Goal: Task Accomplishment & Management: Use online tool/utility

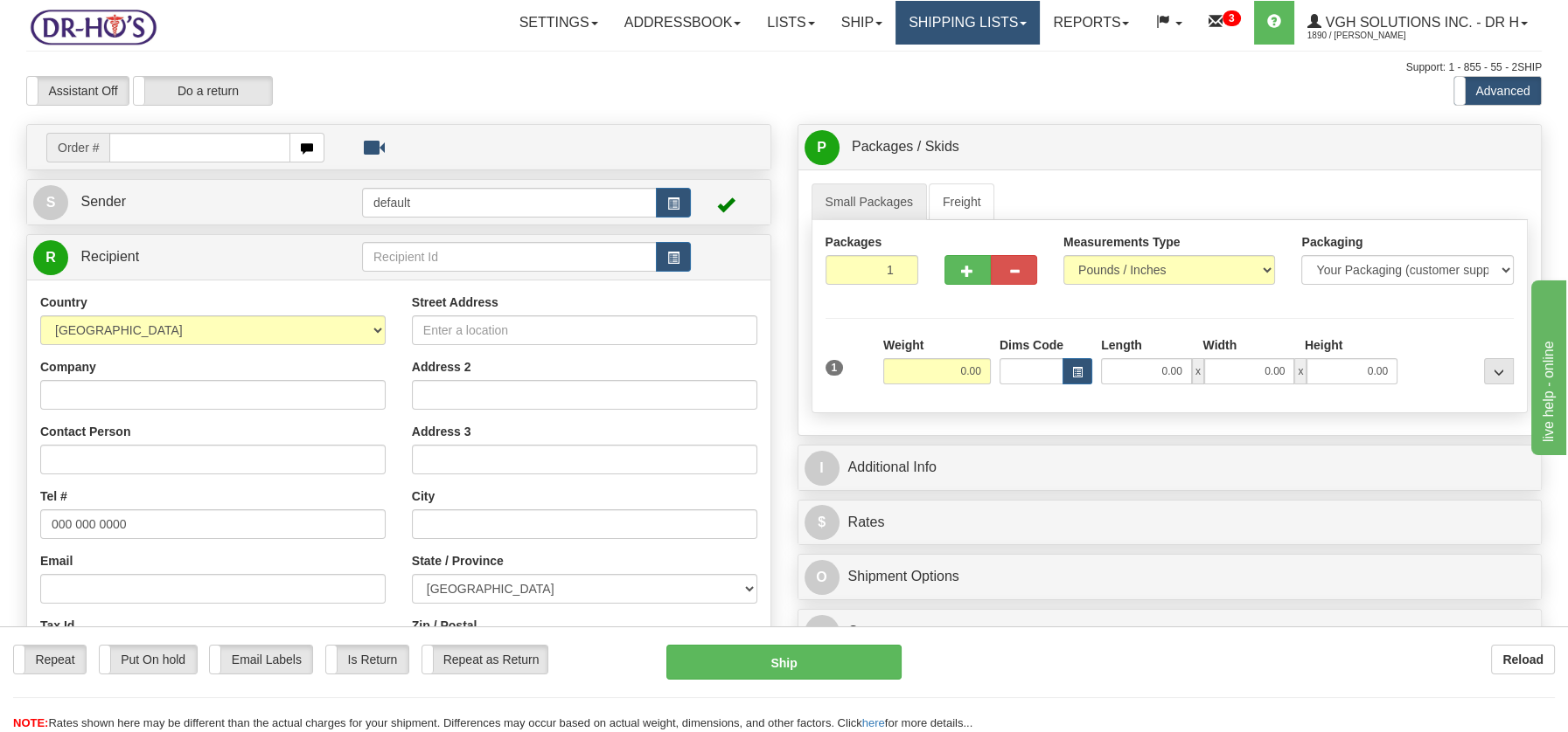
click at [940, 31] on link "Shipping lists" at bounding box center [967, 22] width 144 height 44
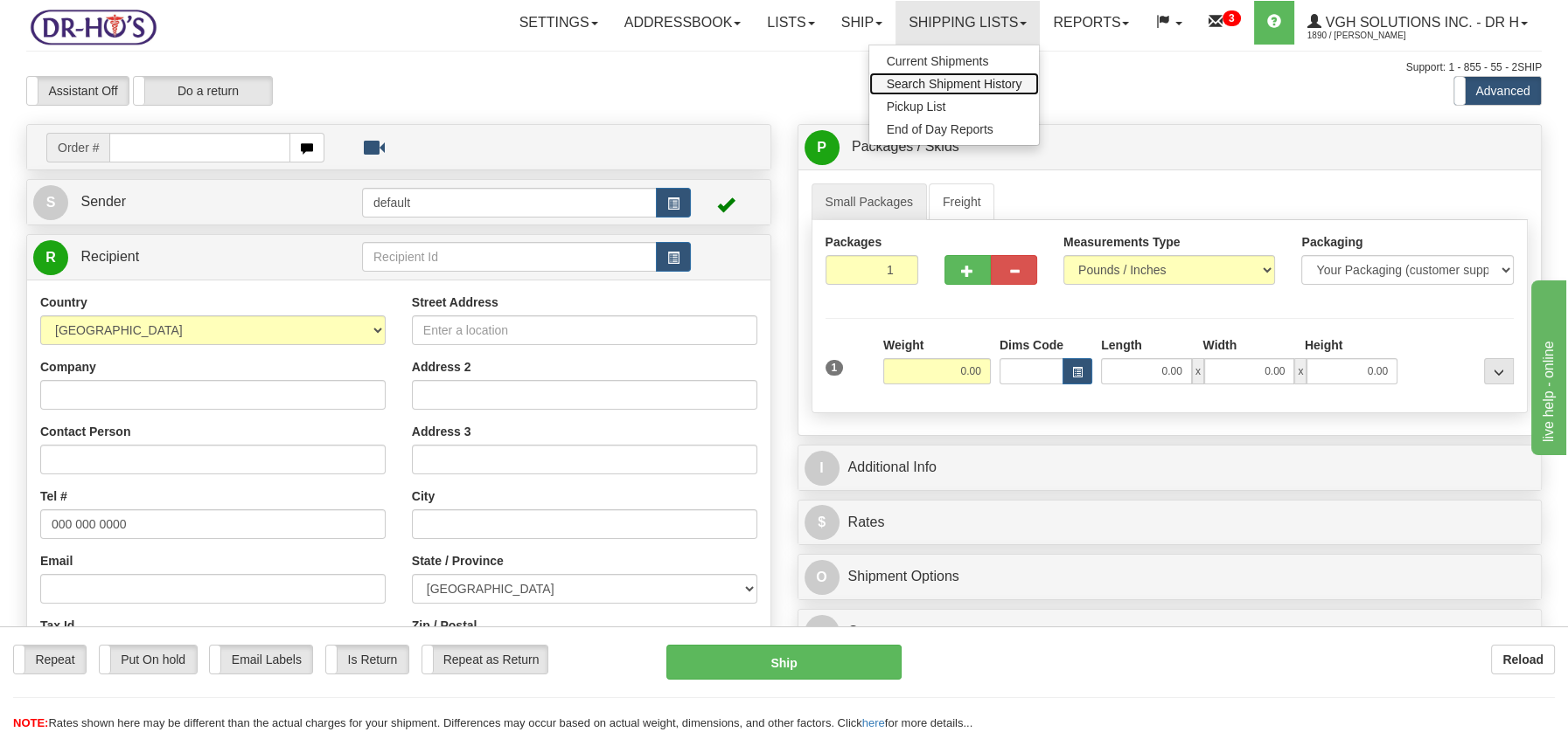
click at [946, 82] on span "Search Shipment History" at bounding box center [955, 84] width 135 height 14
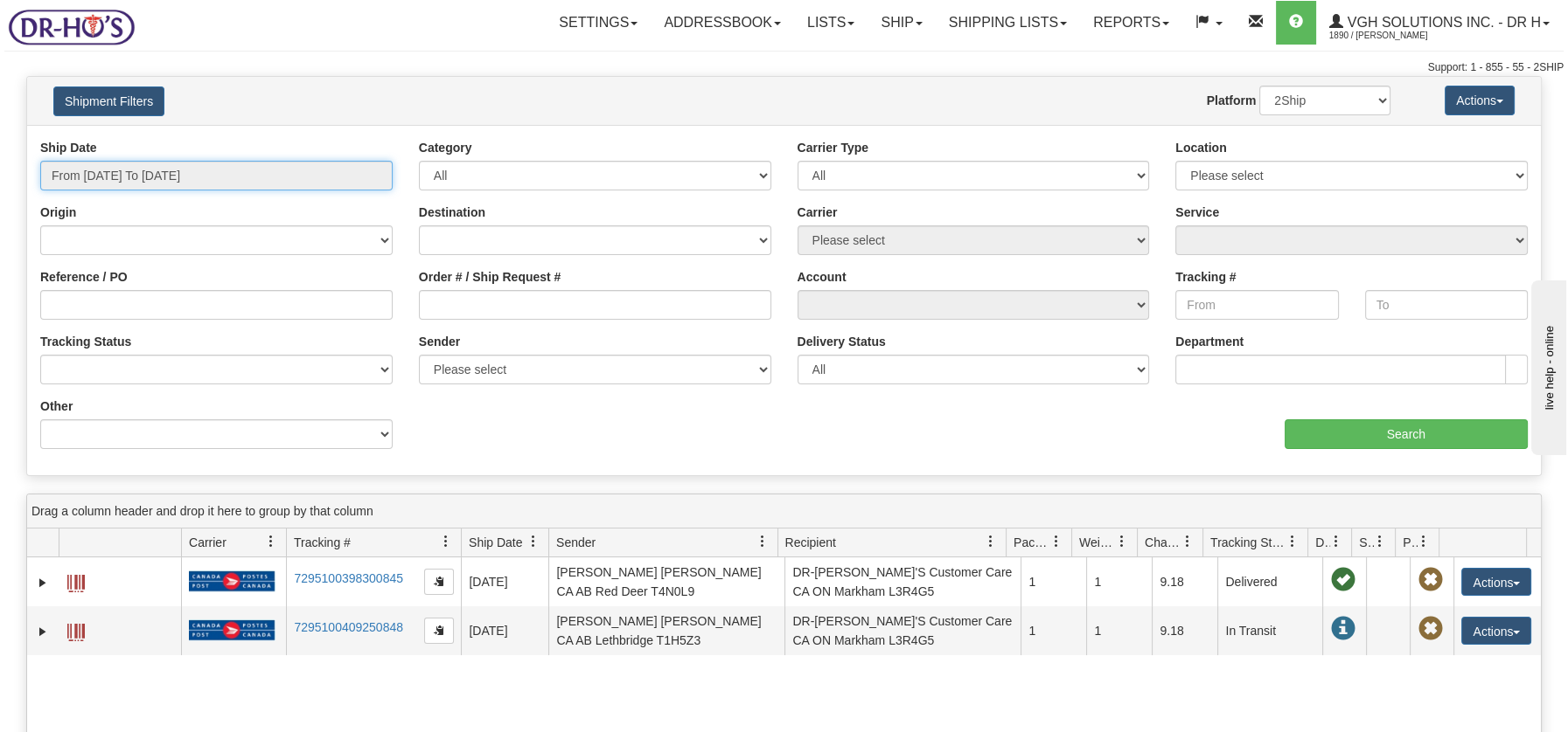
click at [194, 174] on input "From 09/07/2025 To 09/08/2025" at bounding box center [217, 175] width 352 height 30
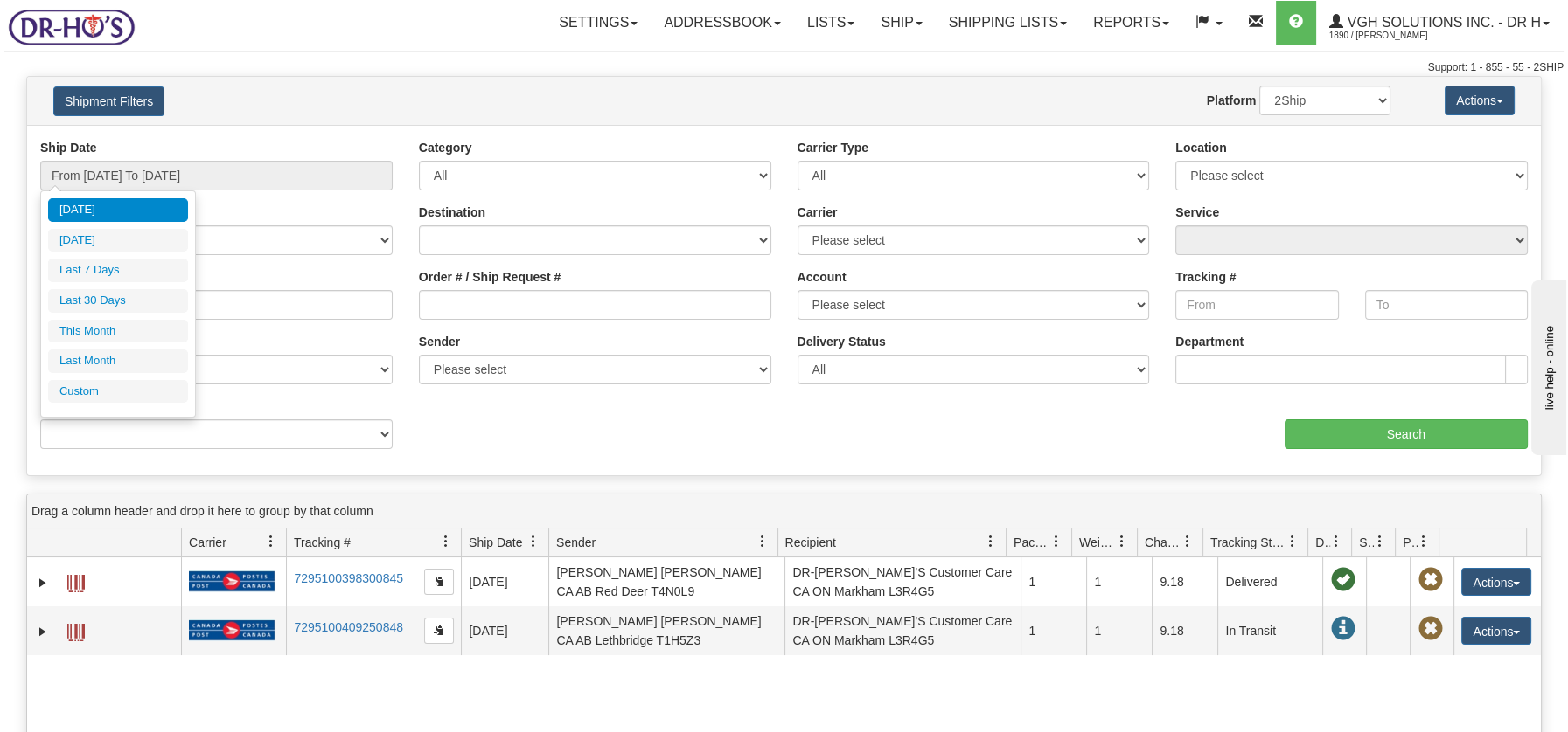
click at [101, 296] on li "Last 30 Days" at bounding box center [118, 301] width 140 height 23
type input "From 08/10/2025 To 09/08/2025"
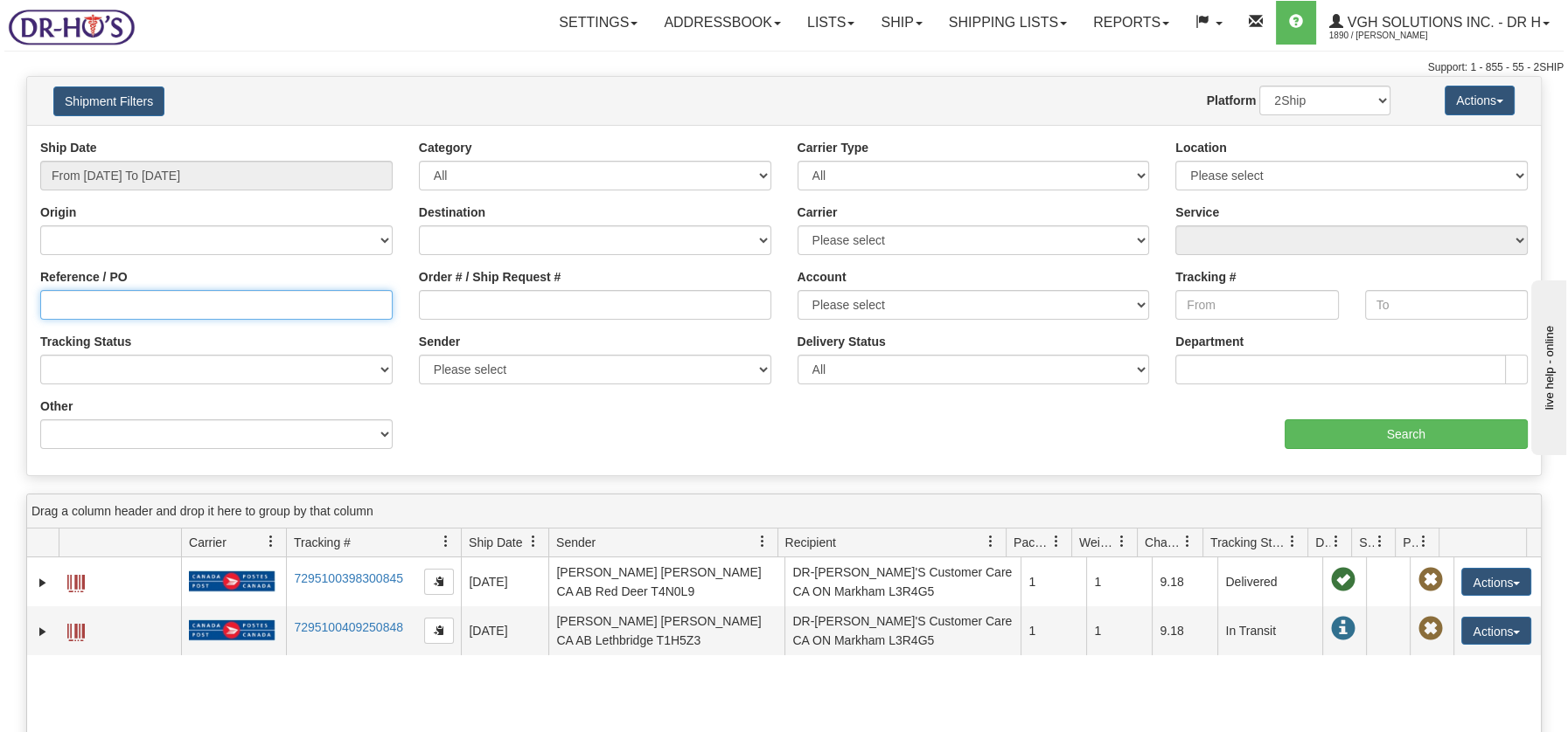
click at [84, 298] on input "Reference / PO" at bounding box center [217, 305] width 352 height 30
paste input "1201619"
type input "1201619"
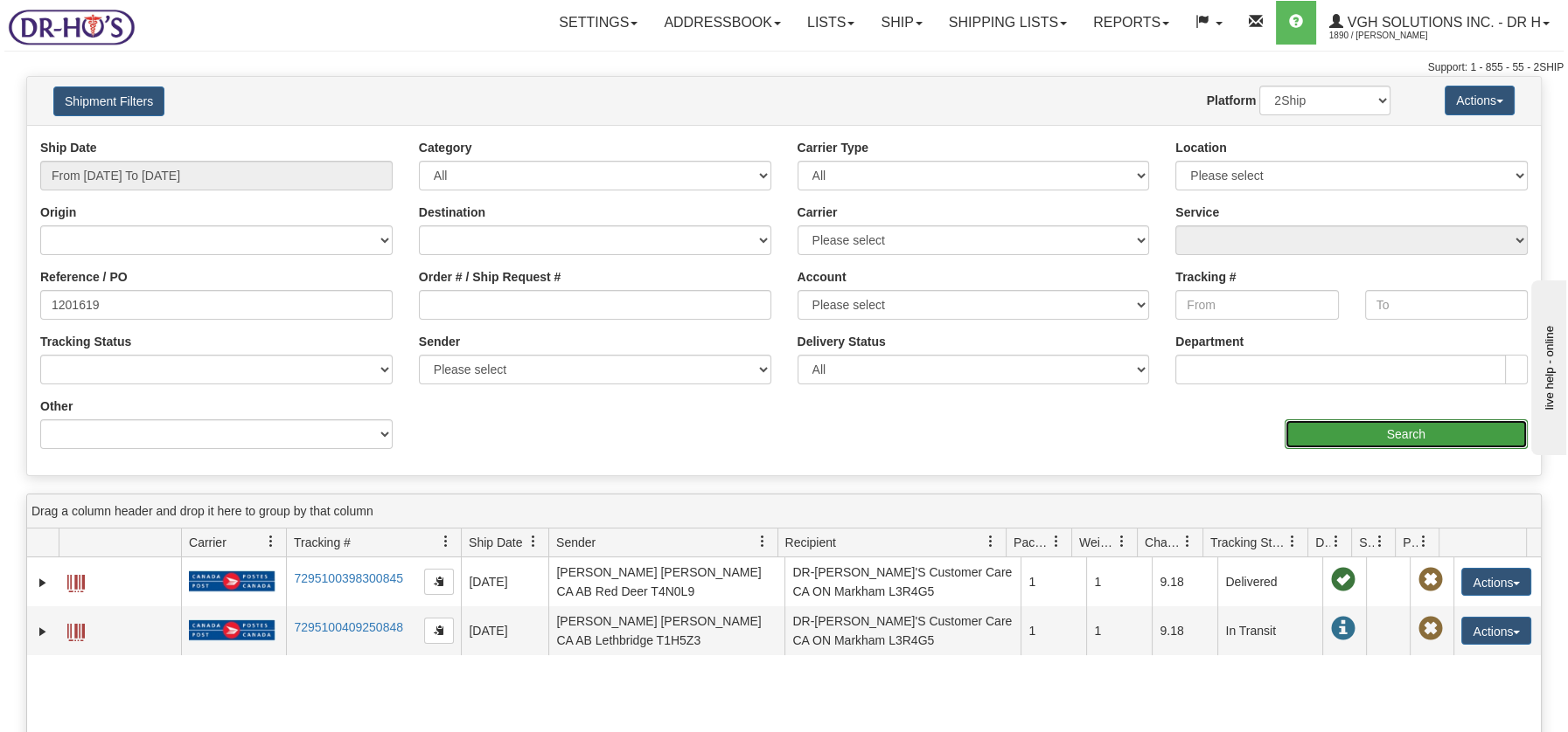
click at [1403, 432] on input "Search" at bounding box center [1405, 434] width 243 height 30
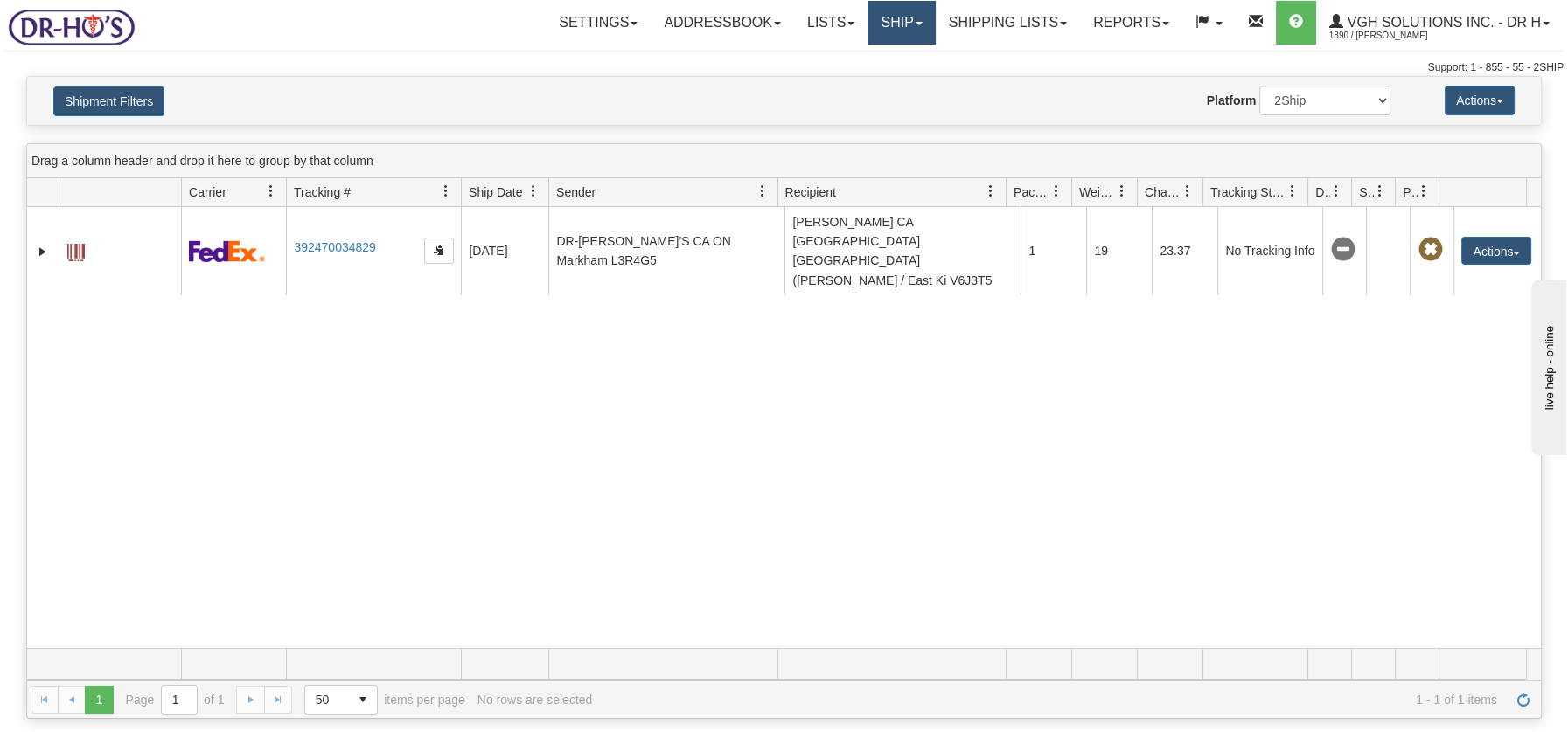
click at [881, 28] on link "Ship" at bounding box center [902, 22] width 68 height 44
click at [846, 64] on span "Ship Screen" at bounding box center [827, 61] width 67 height 14
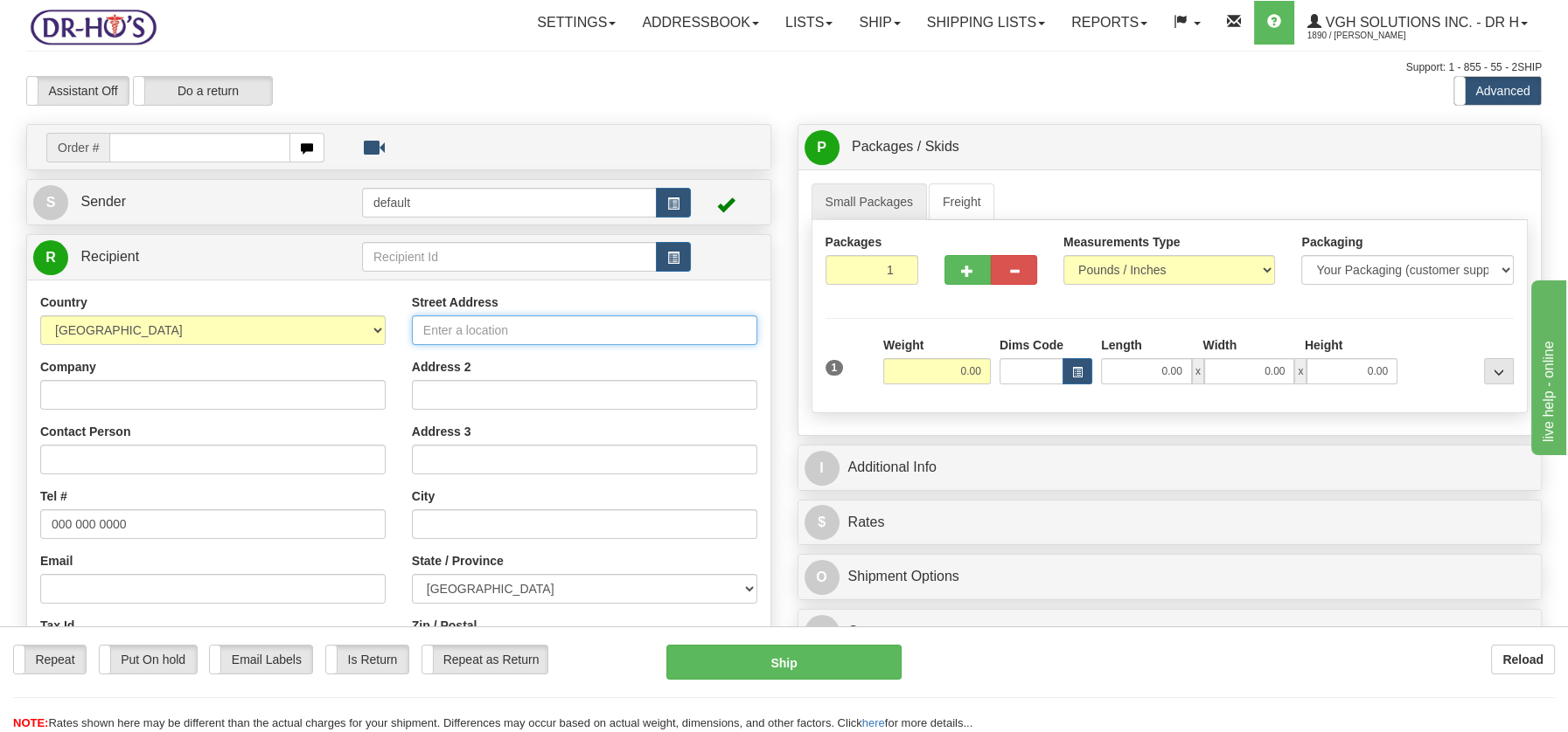
click at [449, 327] on input "Street Address" at bounding box center [584, 330] width 345 height 30
paste input "101 Rue Robichaud New Richmond Quebec, G0C2B0"
type input "101 Rue Robichaud New Richmond Quebec, G0C2B0"
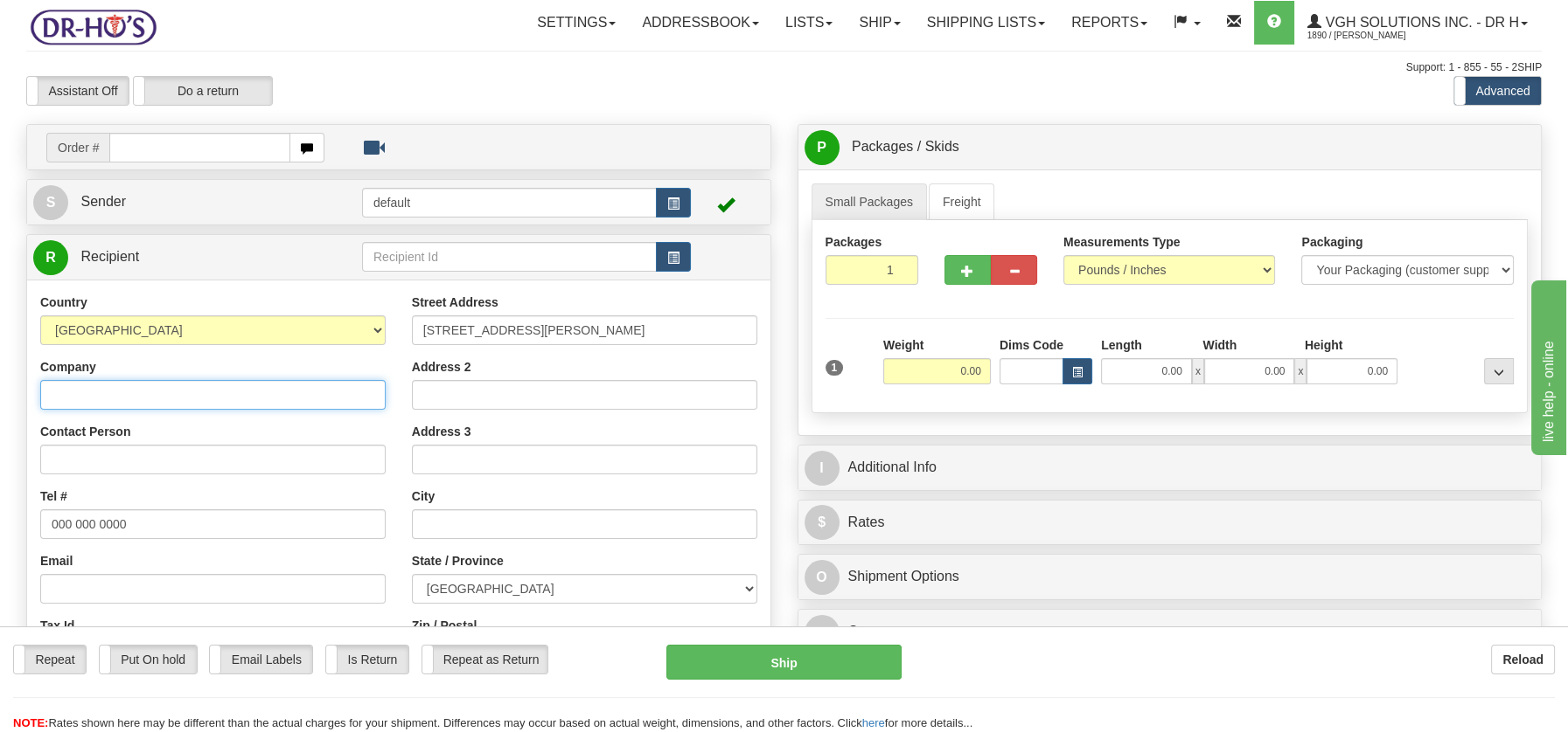
click at [78, 394] on input "Company" at bounding box center [213, 395] width 345 height 30
paste input "Claudette Landry"
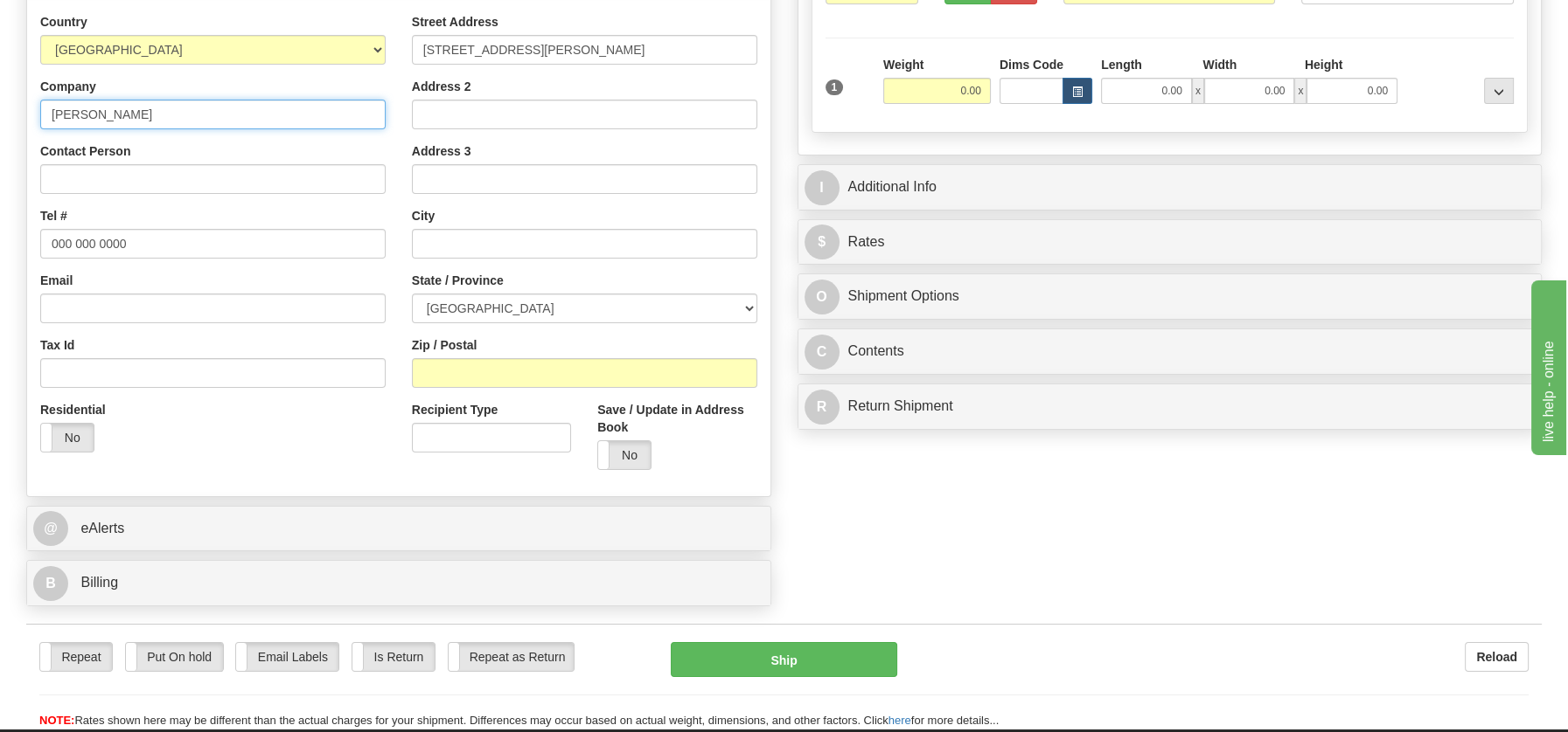
scroll to position [278, 0]
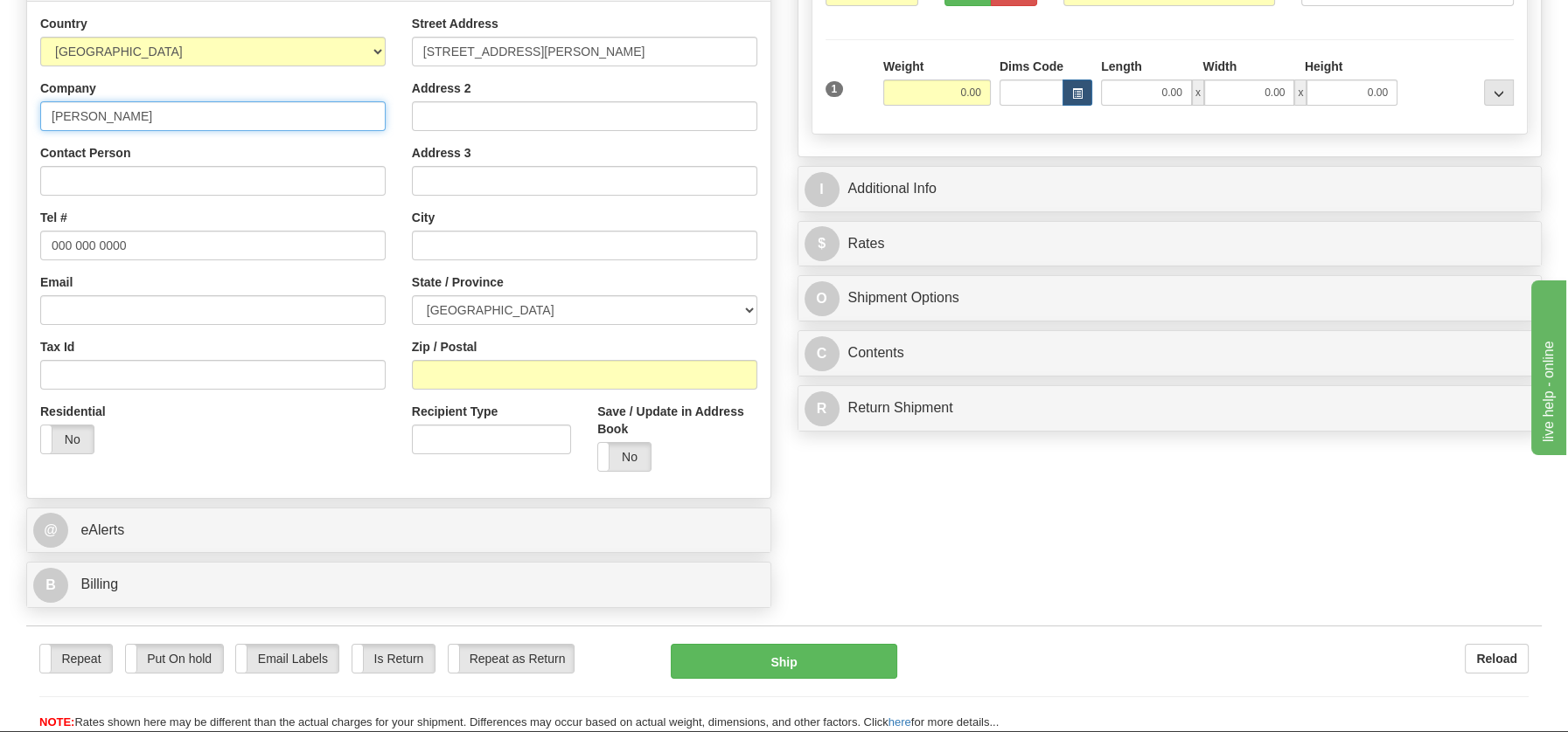
type input "Claudette Landry"
drag, startPoint x: 50, startPoint y: 236, endPoint x: 173, endPoint y: 242, distance: 123.1
click at [173, 242] on input "000 000 0000" at bounding box center [213, 246] width 345 height 30
paste input "4183924966"
type input "4183924966"
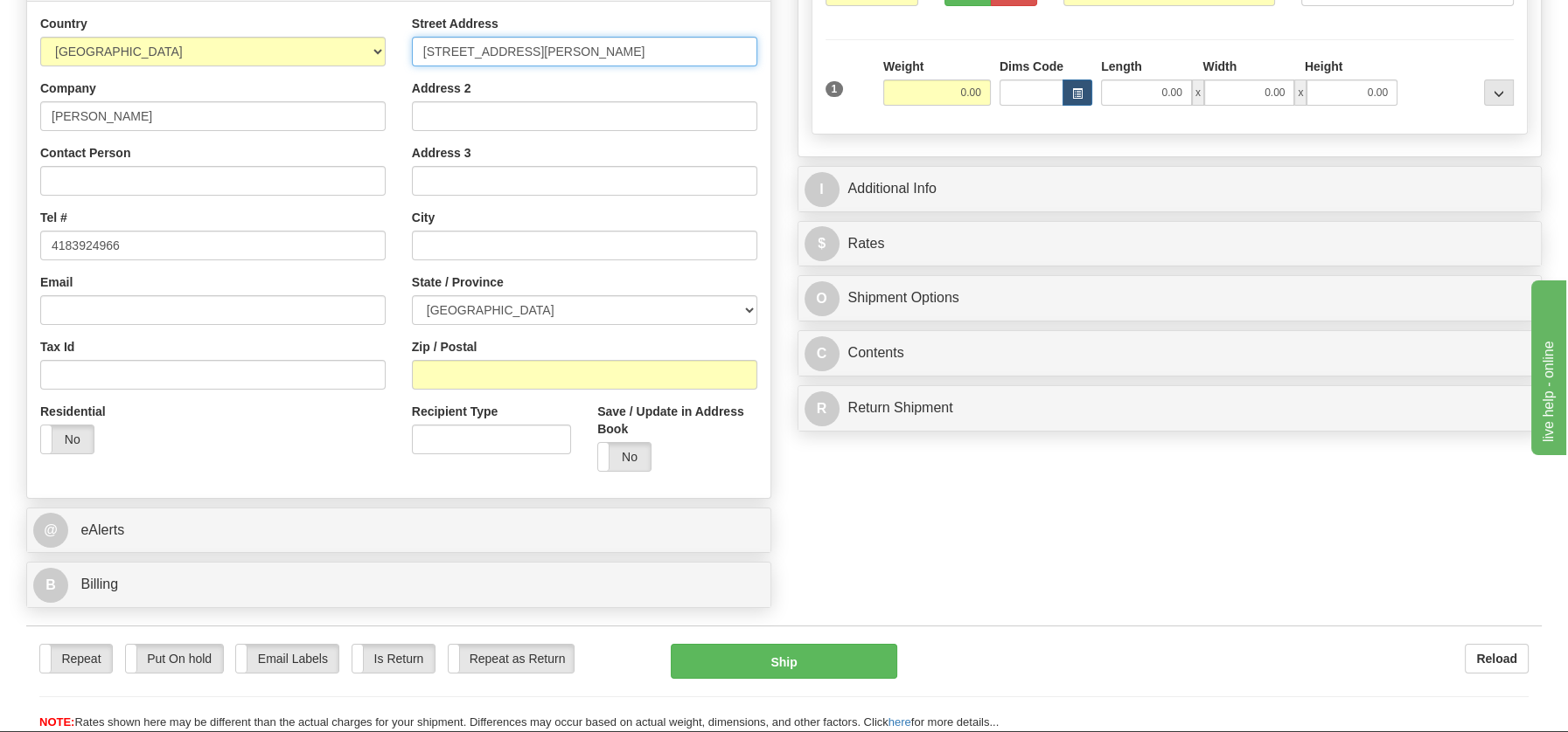
drag, startPoint x: 535, startPoint y: 44, endPoint x: 732, endPoint y: 46, distance: 197.0
click at [732, 46] on input "101 Rue Robichaud New Richmond Quebec, G0C2B0" at bounding box center [584, 51] width 345 height 30
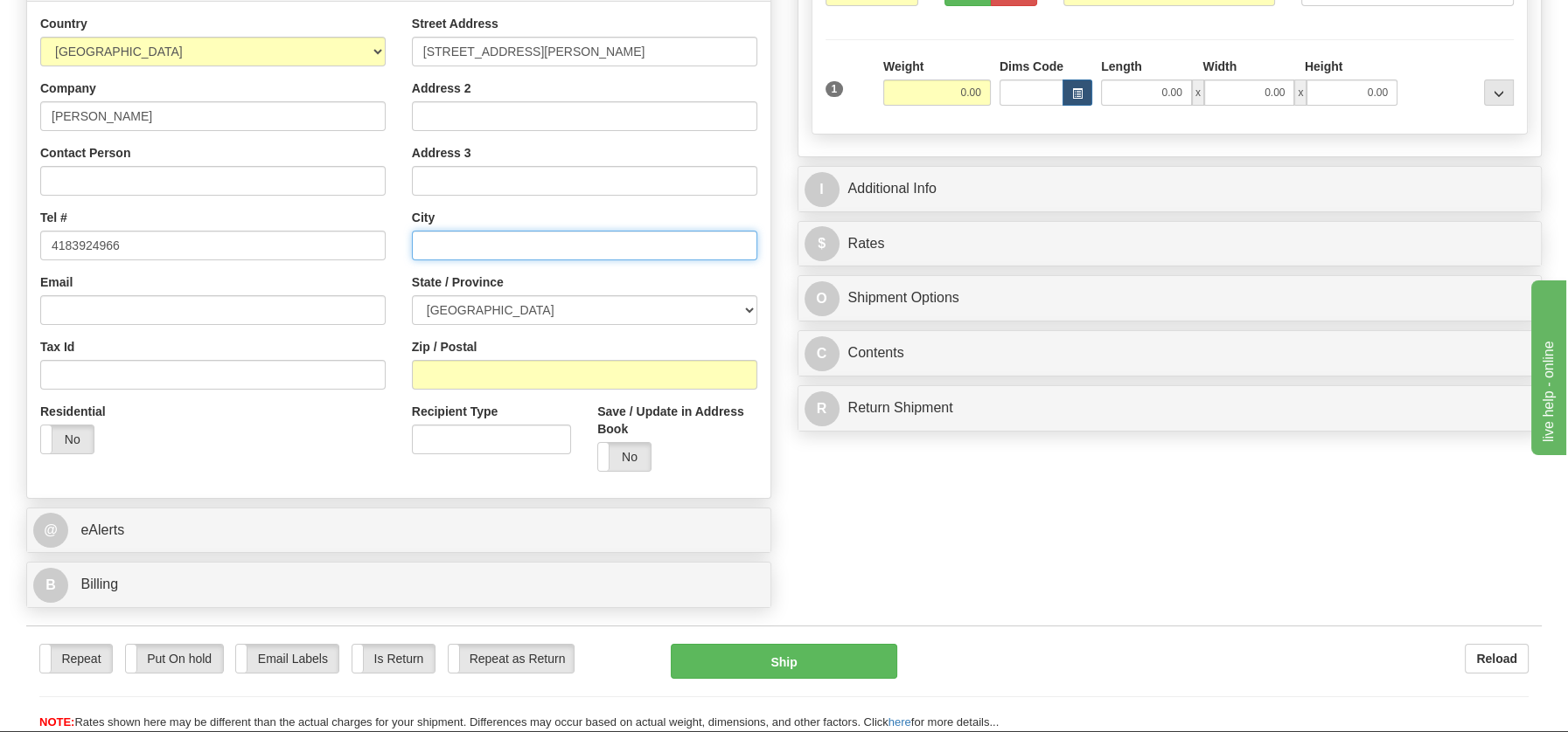
click at [503, 241] on input "text" at bounding box center [584, 246] width 345 height 30
paste input "New Richmond Quebec, G0C2B0"
drag, startPoint x: 560, startPoint y: 241, endPoint x: 617, endPoint y: 241, distance: 57.0
click at [617, 241] on input "New Richmond Quebec, G0C2B0" at bounding box center [584, 246] width 345 height 30
type input "New Richmond Quebec, G0C2B0"
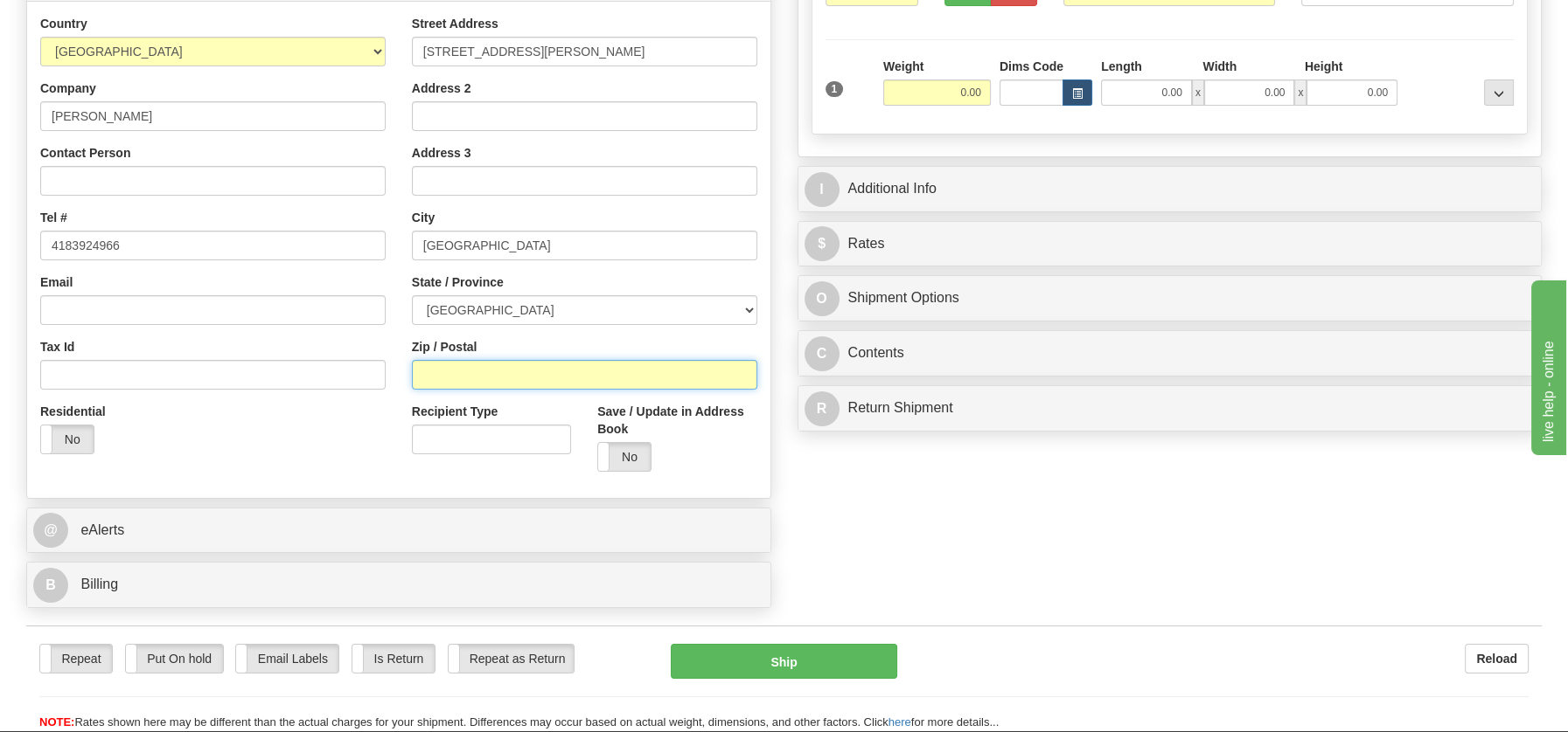
click at [459, 369] on input "Zip / Postal" at bounding box center [584, 374] width 345 height 30
paste input "G0C2B0"
type input "G0C2B0"
click at [745, 310] on select "ALBERTA BRITISH COLUMBIA MANITOBA NEW BRUNSWICK NEWFOUNDLAND NOVA SCOTIA NUNAVU…" at bounding box center [584, 310] width 345 height 30
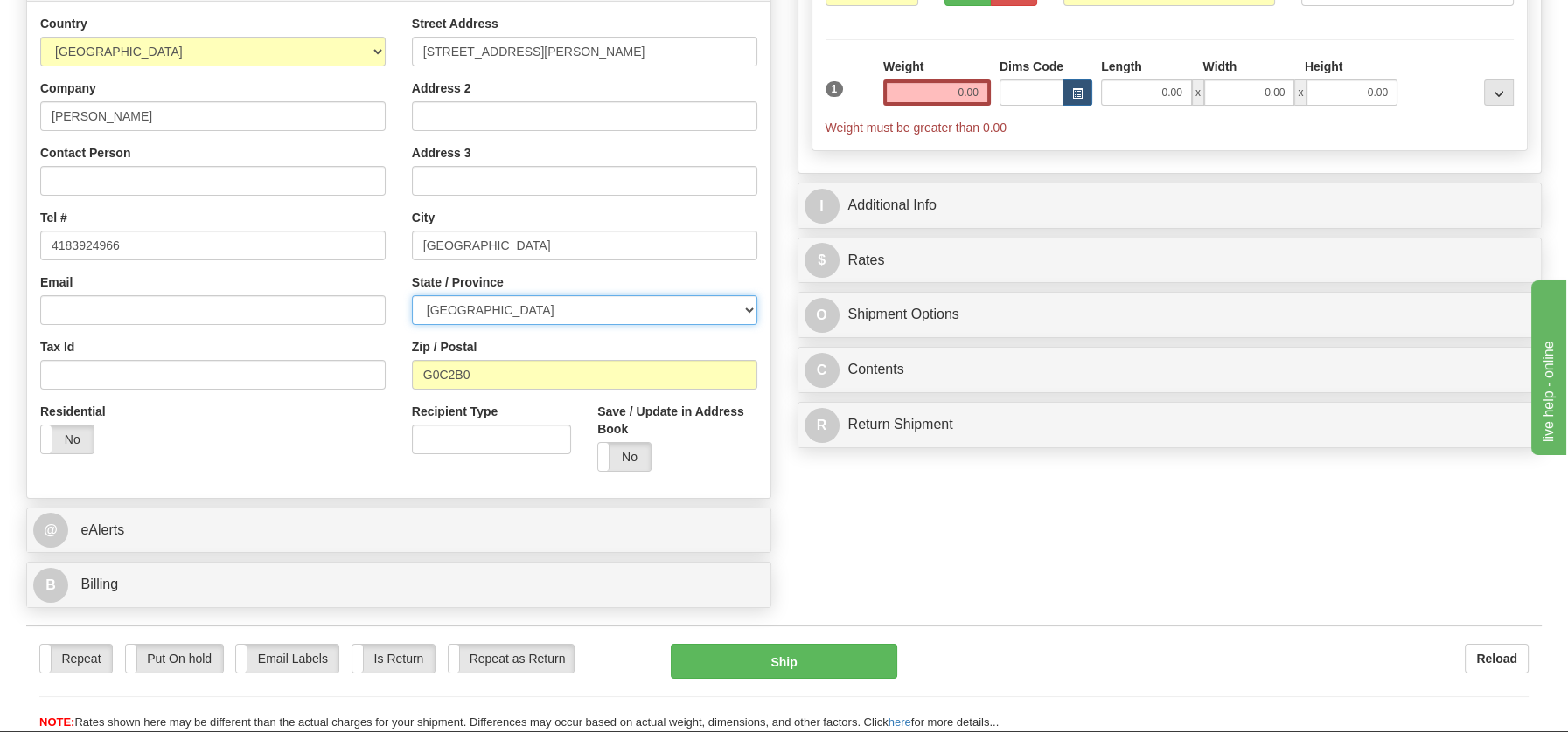
select select "QC"
click at [412, 296] on select "ALBERTA BRITISH COLUMBIA MANITOBA NEW BRUNSWICK NEWFOUNDLAND NOVA SCOTIA NUNAVU…" at bounding box center [584, 310] width 345 height 30
drag, startPoint x: 508, startPoint y: 246, endPoint x: 663, endPoint y: 241, distance: 155.1
click at [663, 241] on input "New Richmond Quebec, G0C2B0" at bounding box center [584, 246] width 345 height 30
type input "New Richmond"
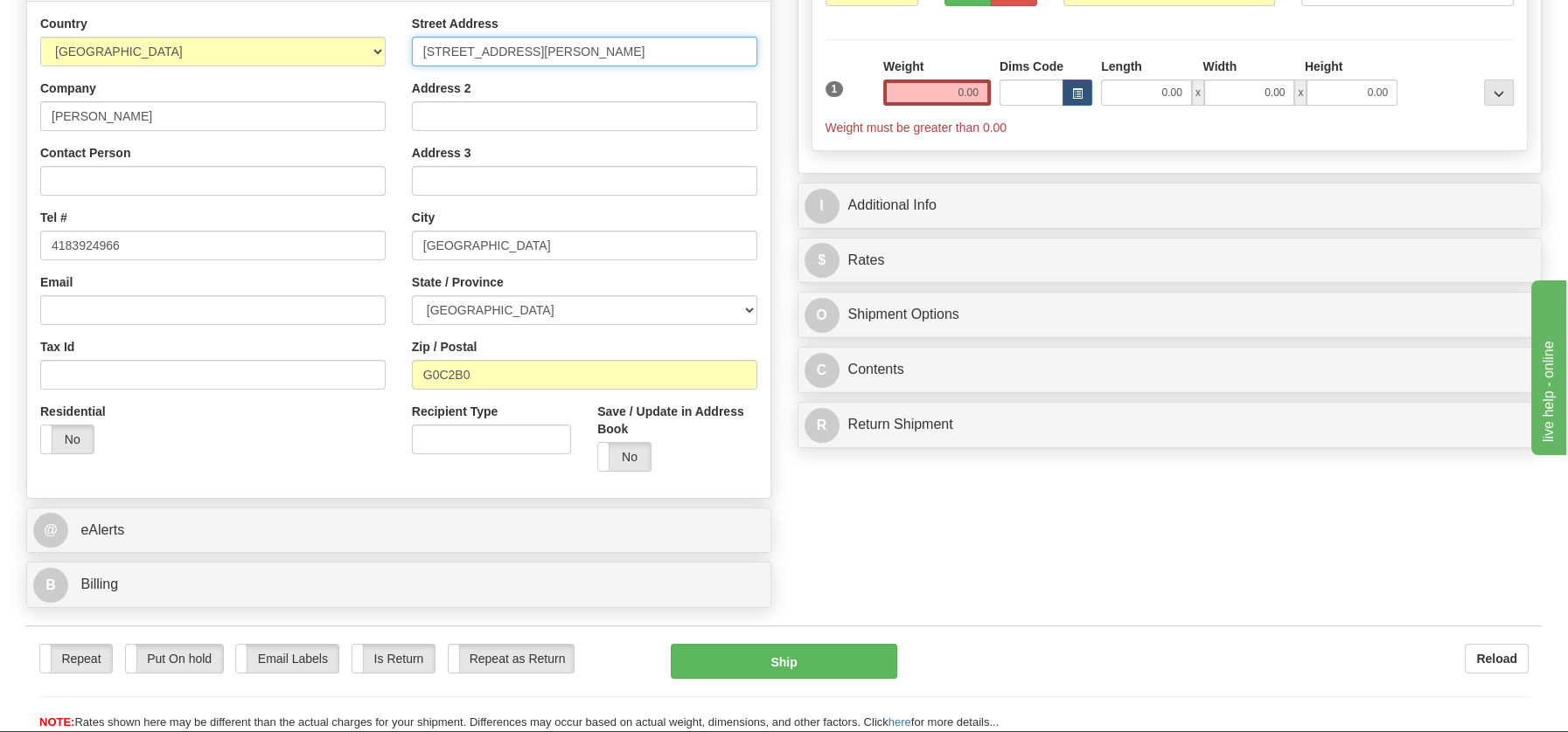
drag, startPoint x: 560, startPoint y: 49, endPoint x: 741, endPoint y: 46, distance: 181.0
click at [741, 46] on input "101 Rue Robichaud New Richmond Quebec, G0C2B0" at bounding box center [584, 51] width 345 height 30
type input "101 Rue Robichaud New"
drag, startPoint x: 964, startPoint y: 92, endPoint x: 994, endPoint y: 87, distance: 30.4
click at [994, 87] on div "1 Weight 0.00 Dims Code 0.00" at bounding box center [1169, 97] width 697 height 78
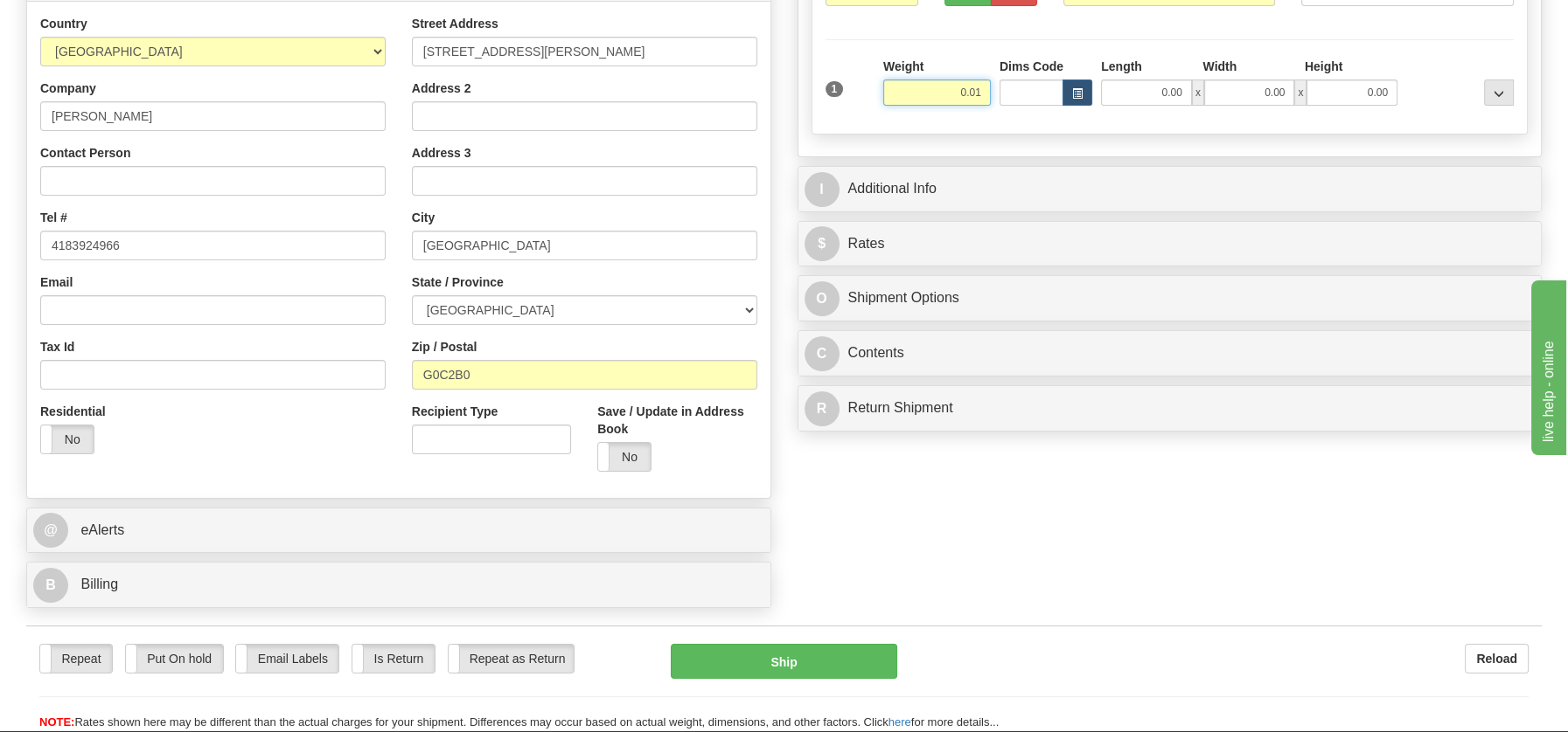
type input "0.01"
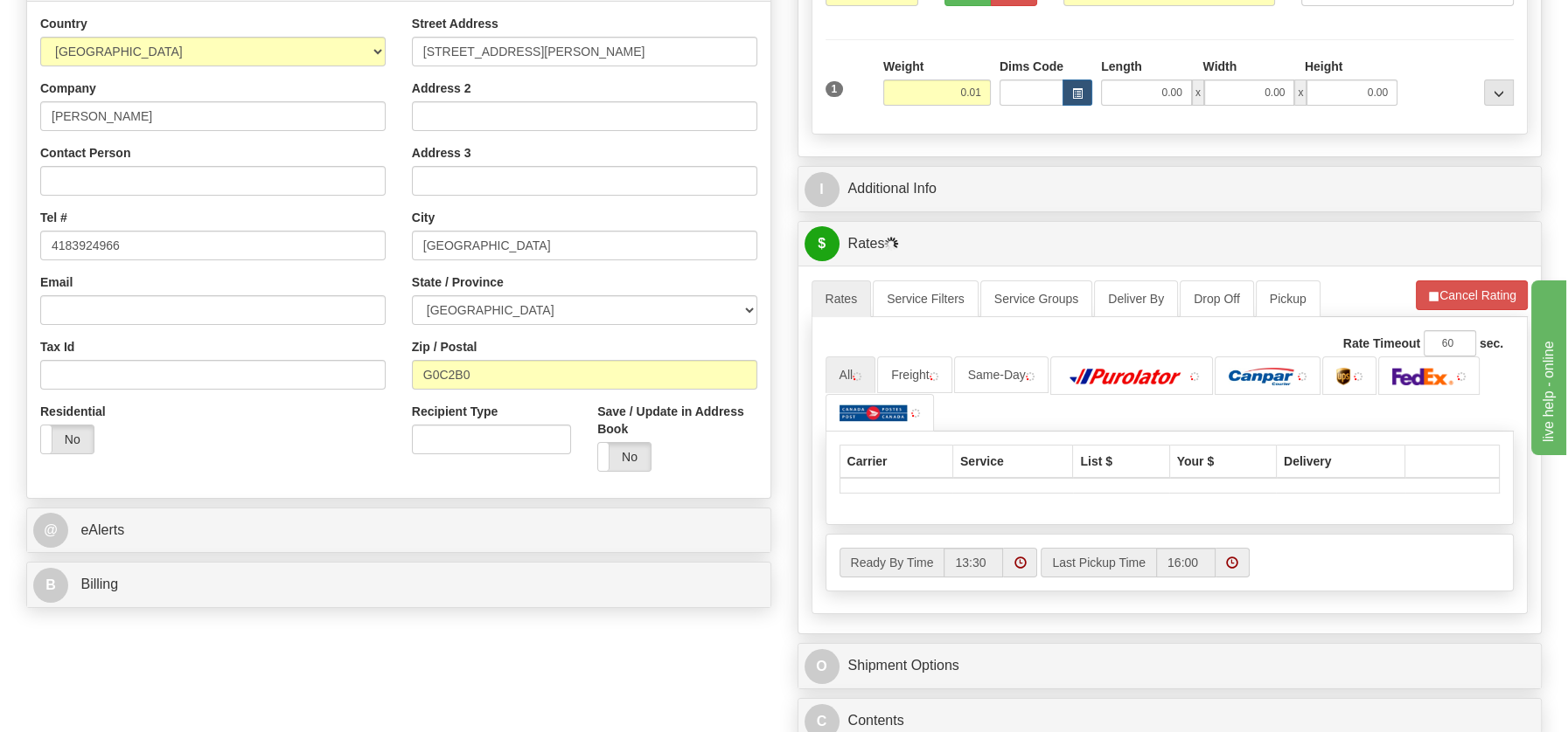
click at [876, 402] on div "P Packages / Skids 1 Packages - Weight: 0.01 Lbs 1 Skids - Weight: NaN Lbs Ship…" at bounding box center [1169, 327] width 771 height 963
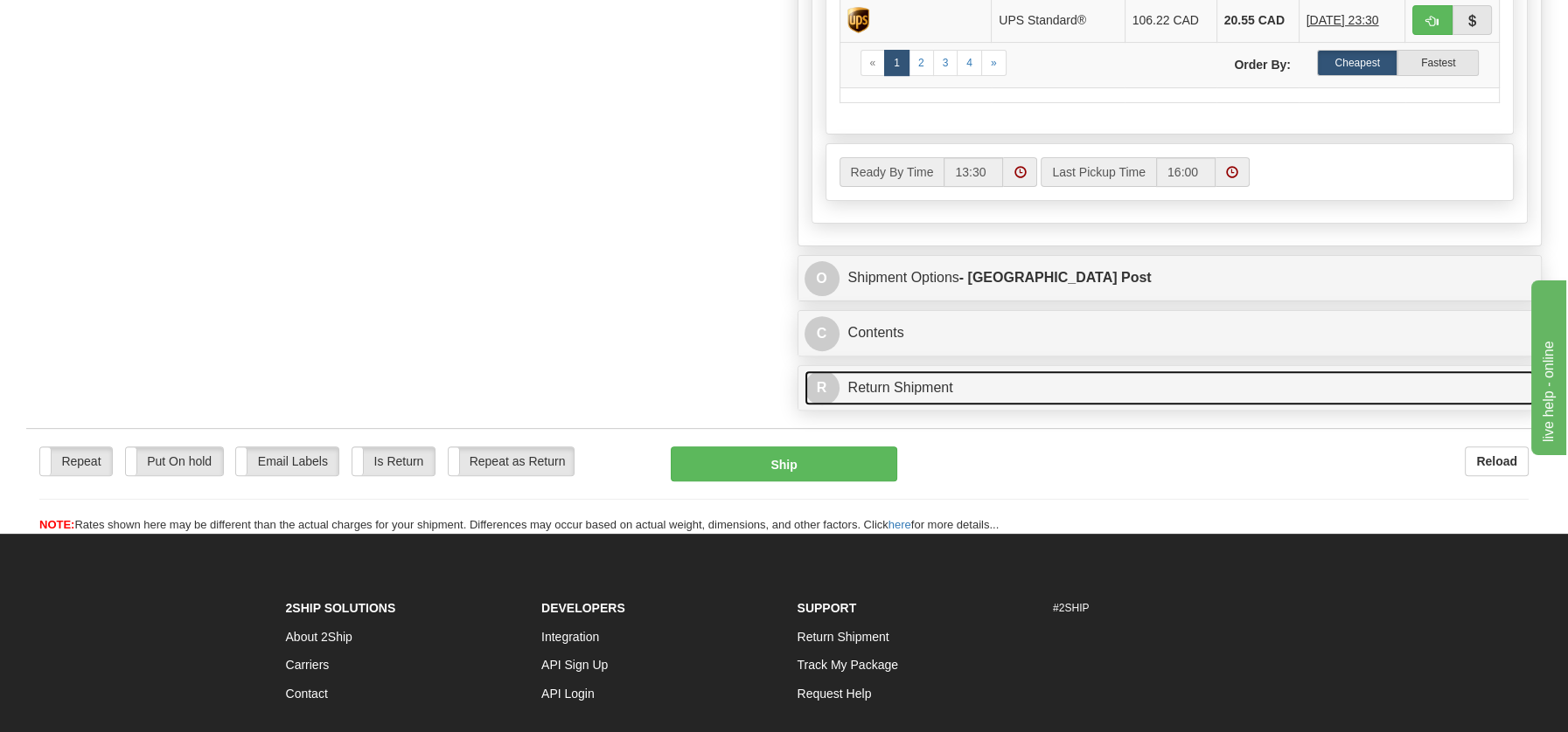
scroll to position [969, 0]
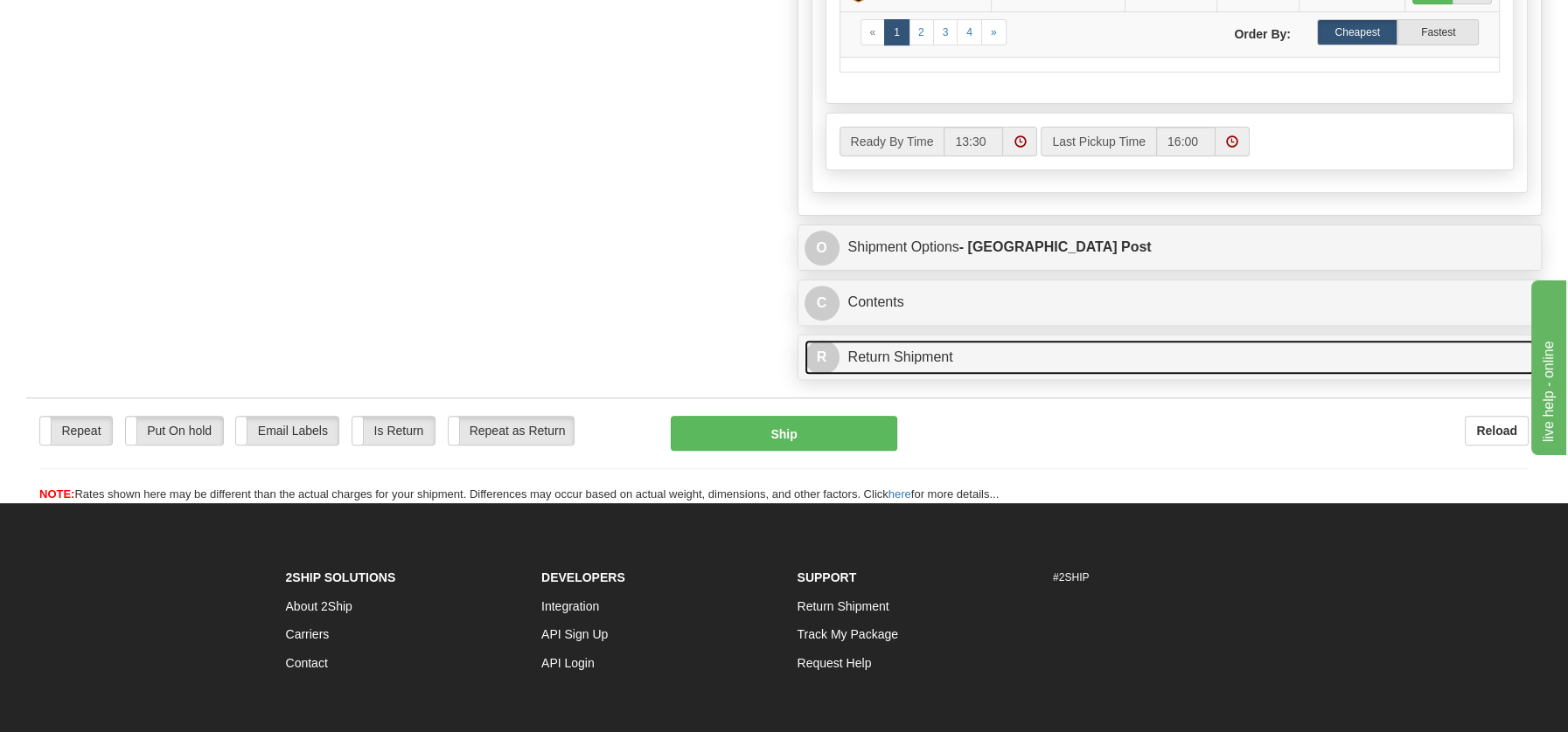
click at [891, 347] on link "R Return Shipment" at bounding box center [1170, 358] width 731 height 36
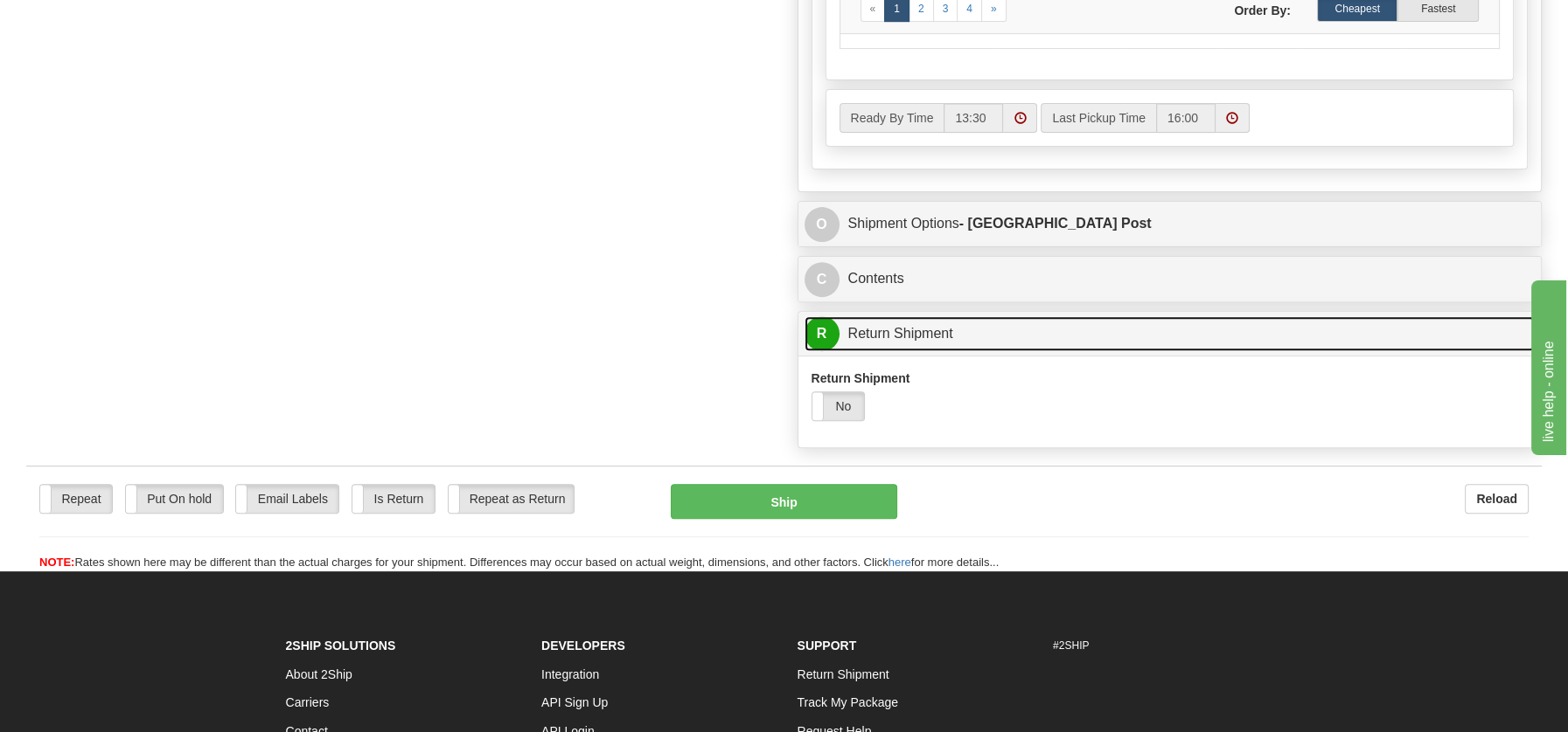
scroll to position [1119, 0]
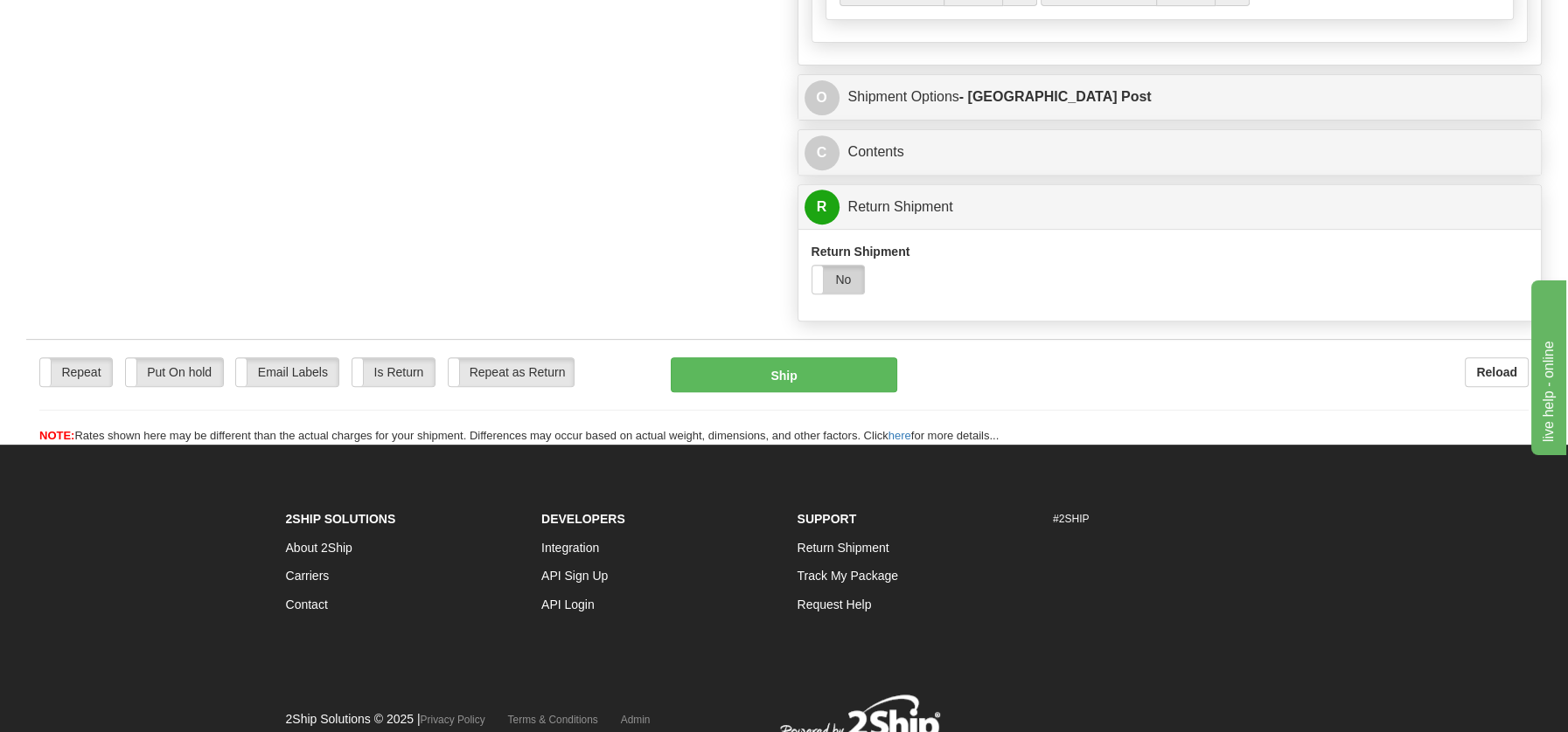
click at [851, 278] on label "No" at bounding box center [839, 279] width 52 height 28
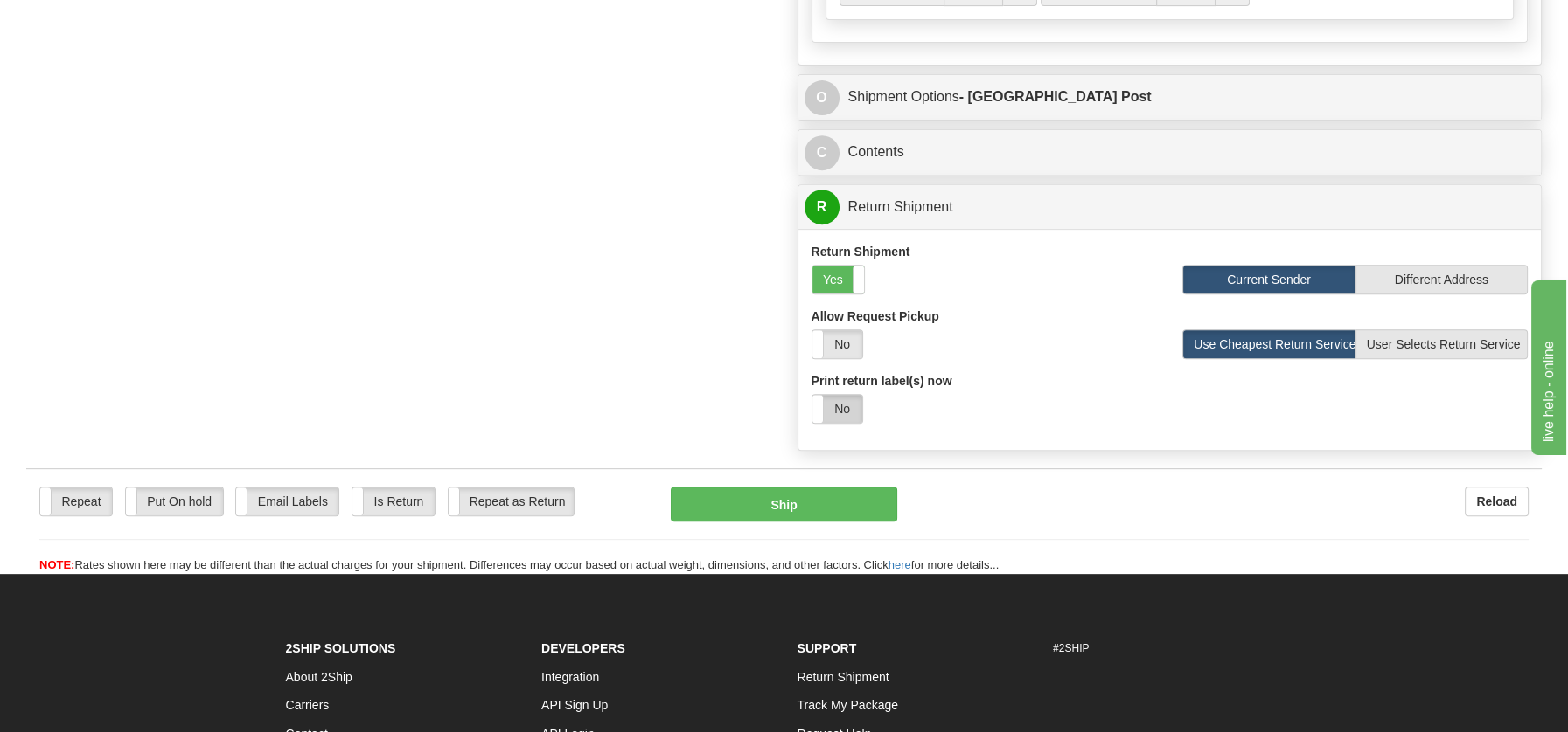
click at [852, 405] on label "No" at bounding box center [838, 409] width 50 height 28
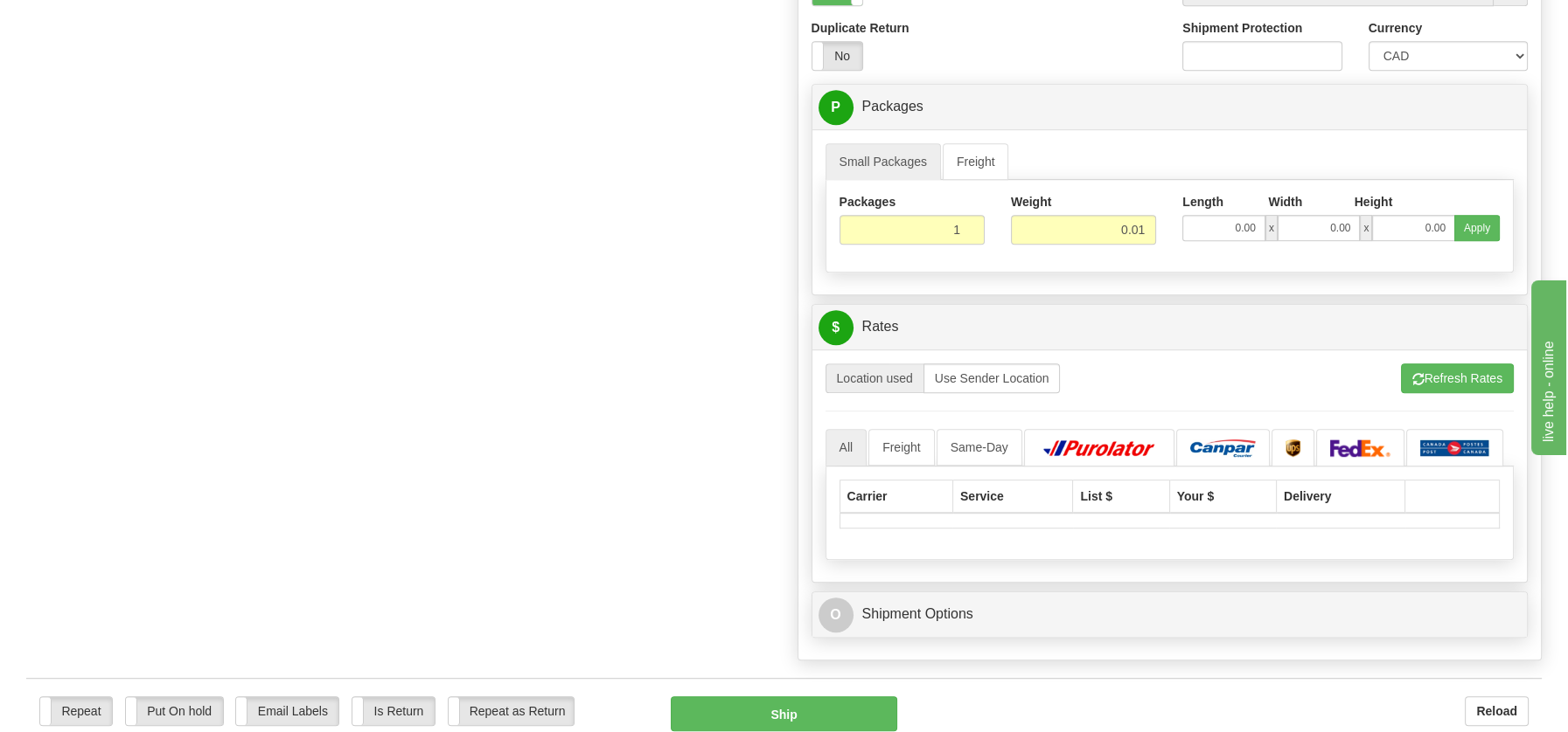
scroll to position [1604, 0]
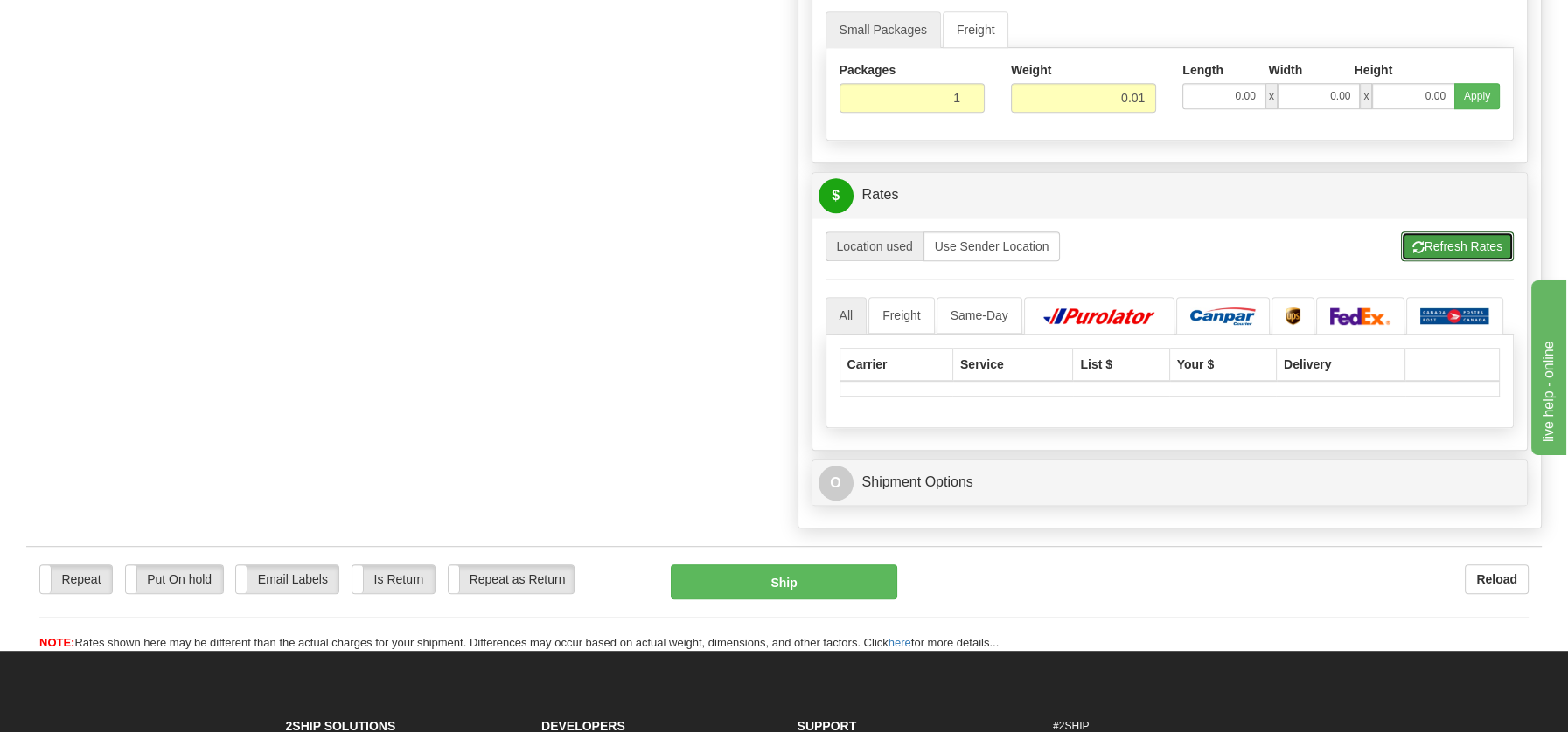
click at [1443, 237] on button "Refresh Rates" at bounding box center [1457, 247] width 113 height 30
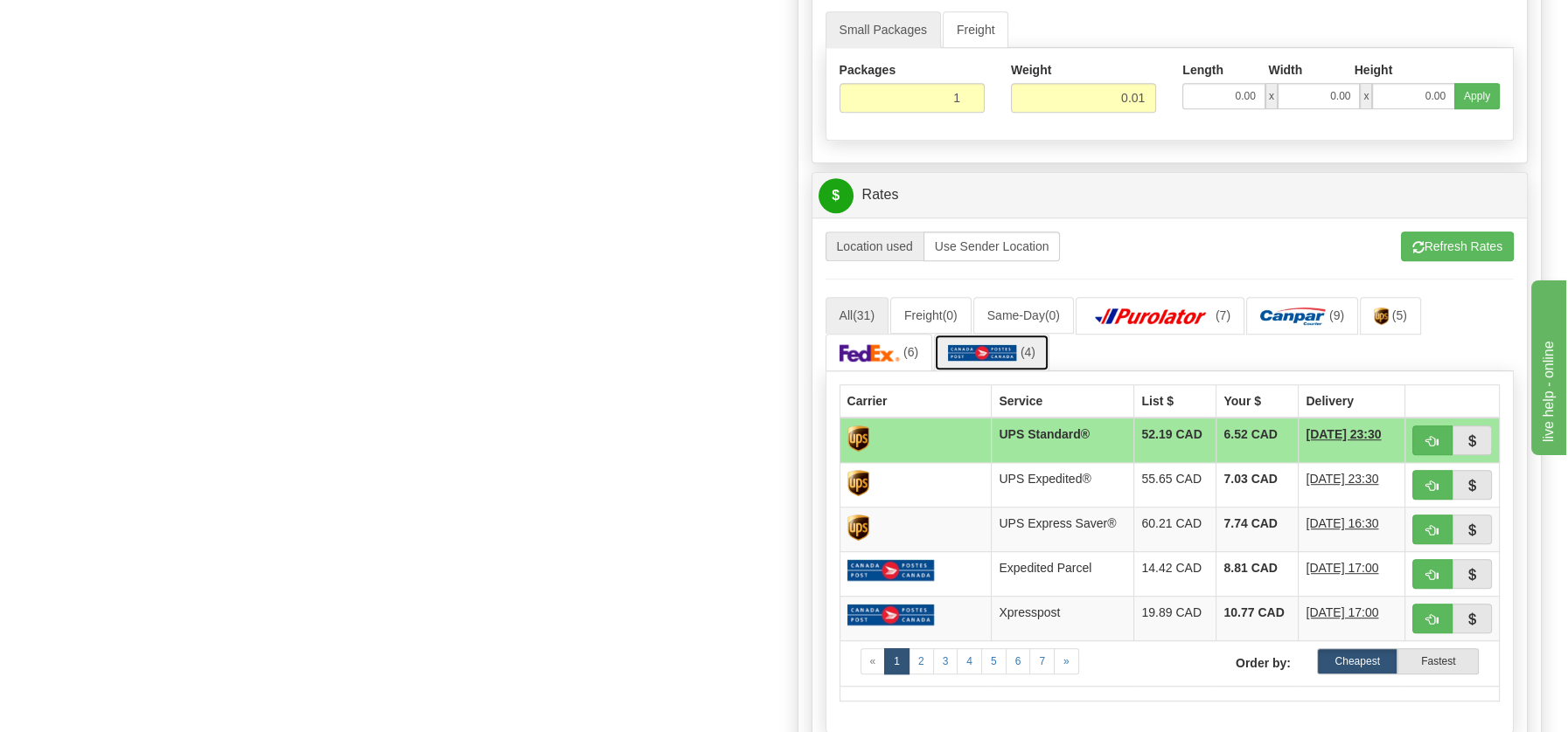
click at [1004, 349] on img at bounding box center [982, 353] width 69 height 17
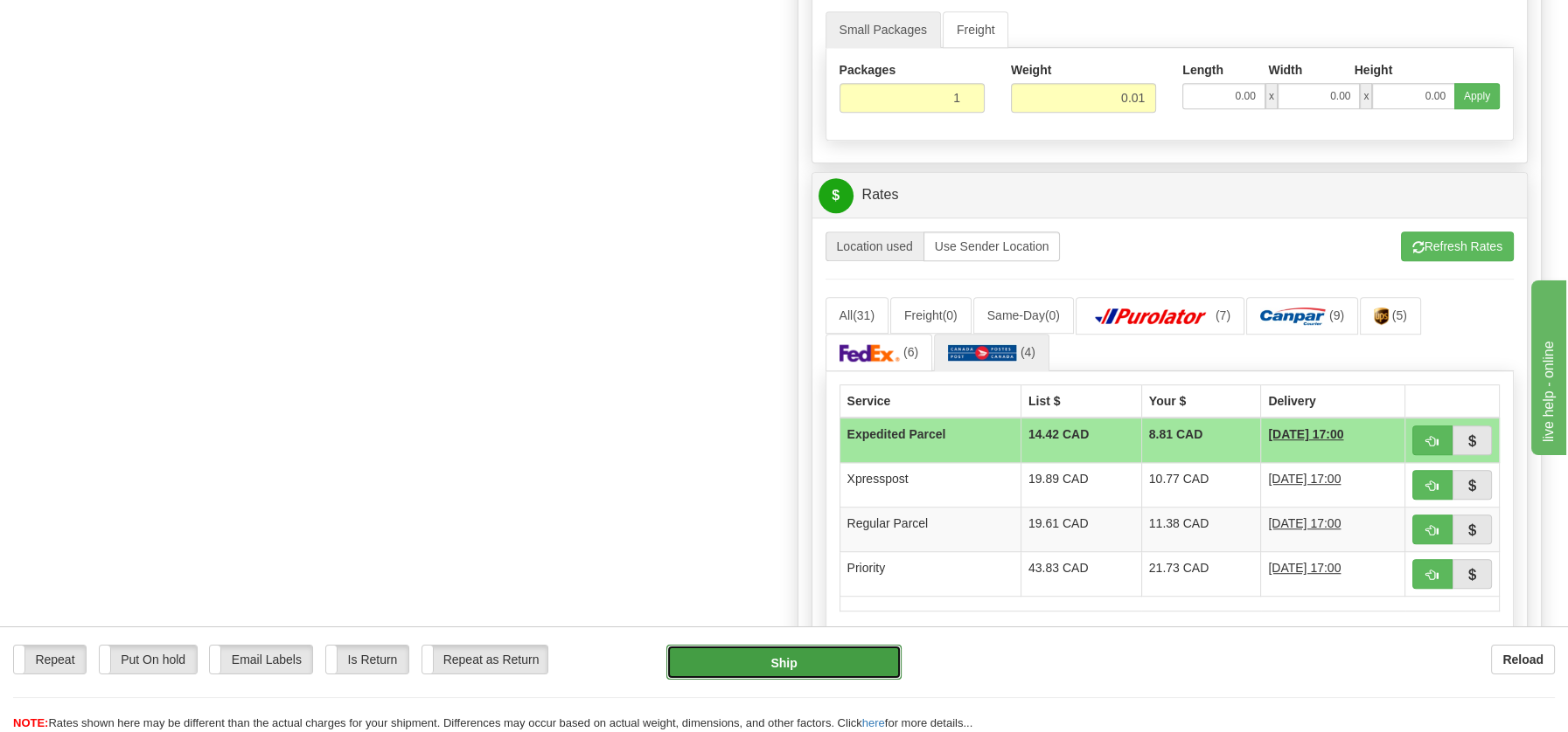
click at [833, 649] on button "Ship" at bounding box center [784, 662] width 235 height 35
type input "DOM.EP"
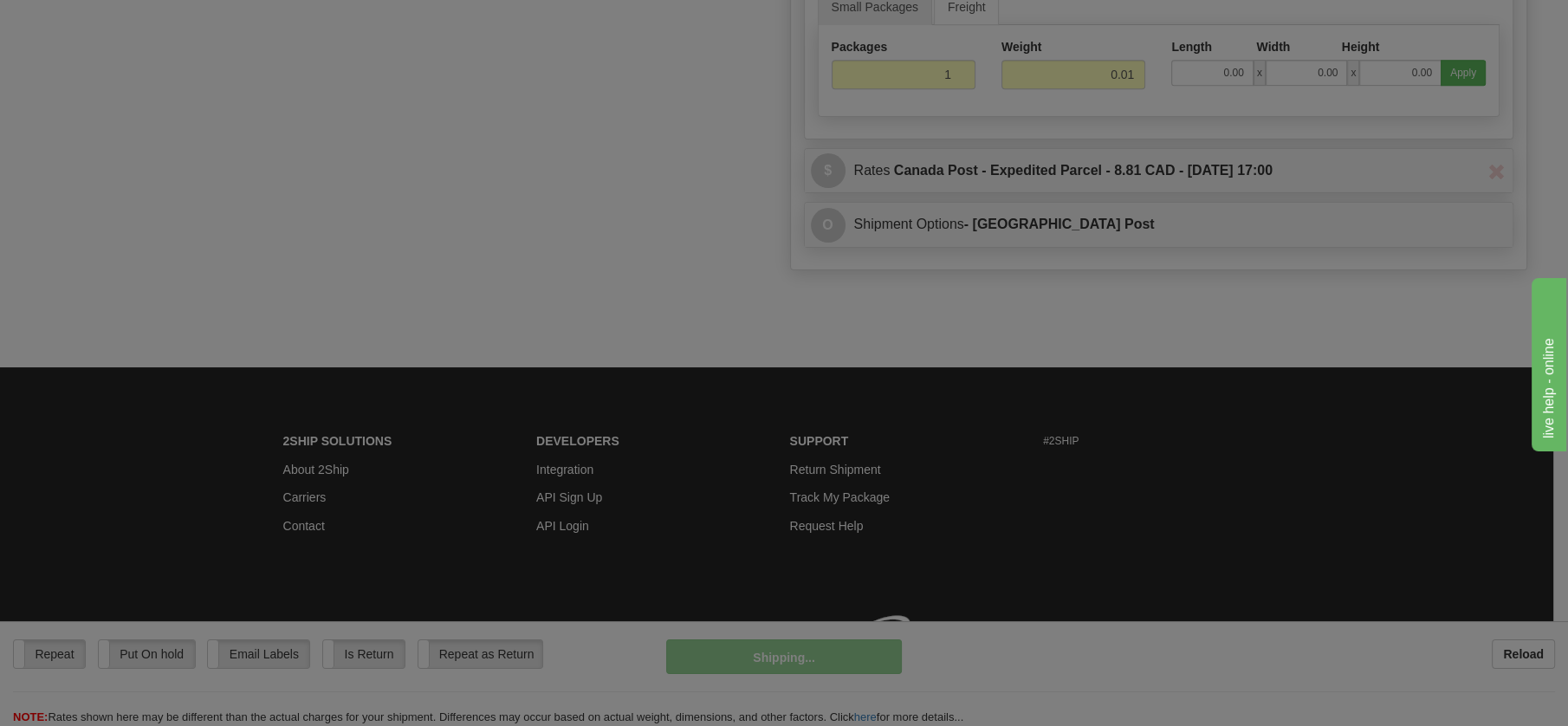
scroll to position [961, 0]
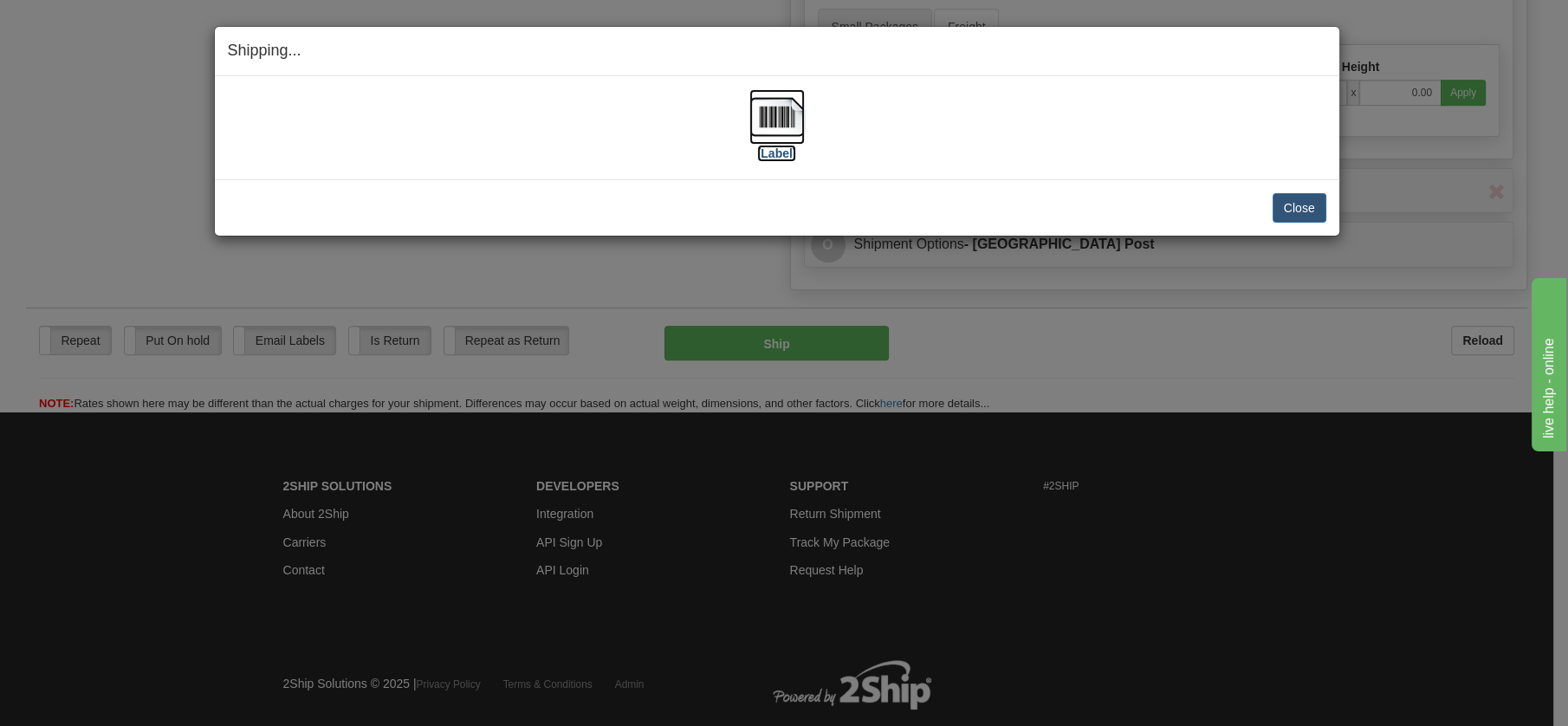
click at [764, 106] on img at bounding box center [777, 117] width 56 height 56
click at [1312, 195] on button "Close" at bounding box center [1300, 208] width 54 height 30
